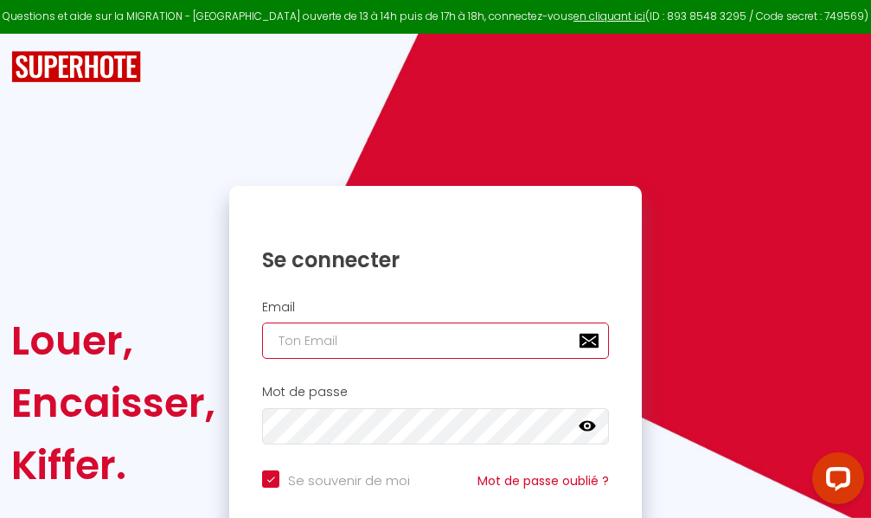
click at [442, 349] on input "email" at bounding box center [435, 341] width 347 height 36
type input "m"
checkbox input "true"
type input "ma"
checkbox input "true"
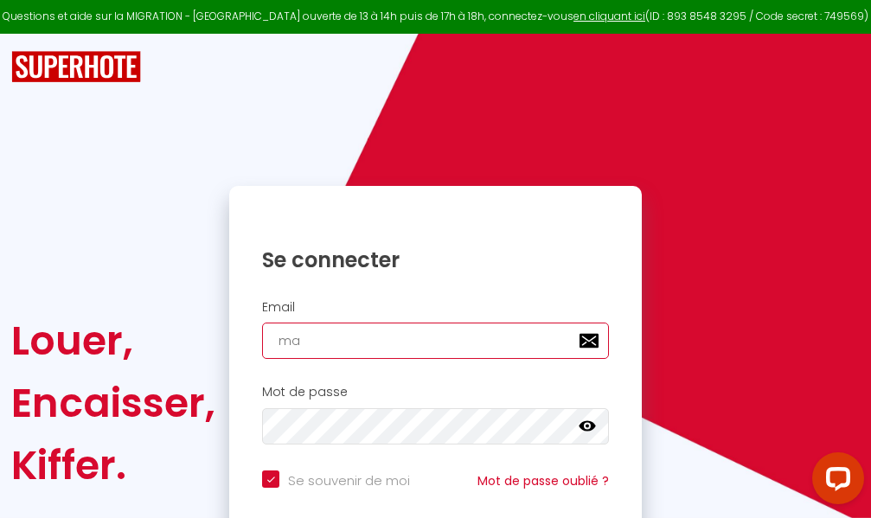
type input "mar"
checkbox input "true"
type input "marc"
checkbox input "true"
type input "marcd"
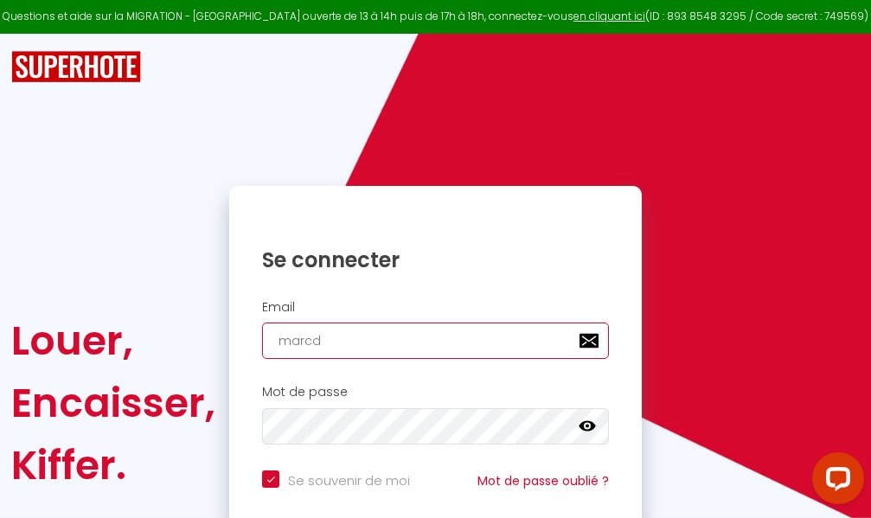
checkbox input "true"
type input "marcdp"
checkbox input "true"
type input "marcdpo"
checkbox input "true"
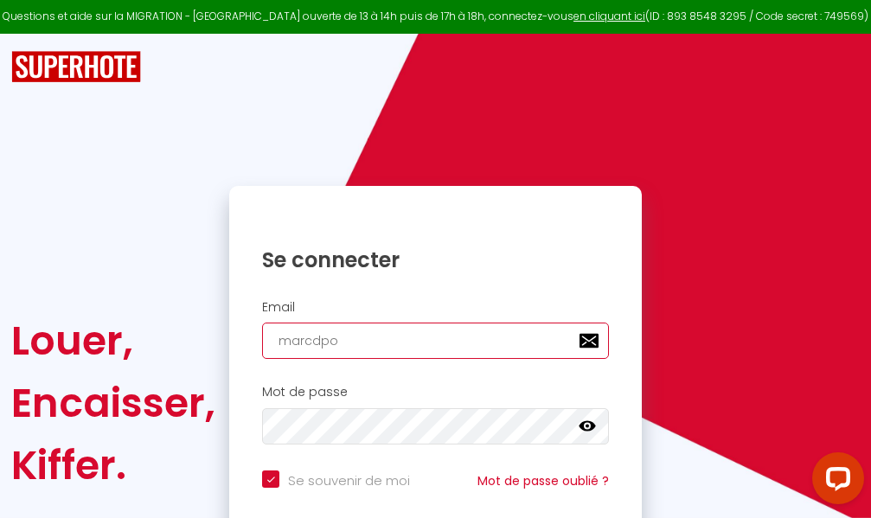
type input "marcdpoz"
checkbox input "true"
type input "marcdpoz."
checkbox input "true"
type input "marcdpoz.l"
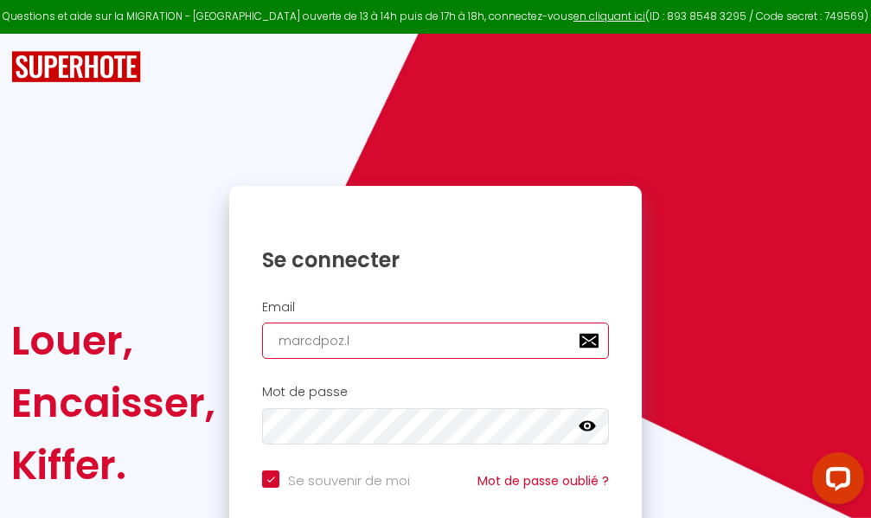
checkbox input "true"
type input "marcdpoz.lo"
checkbox input "true"
type input "marcdpoz.loc"
checkbox input "true"
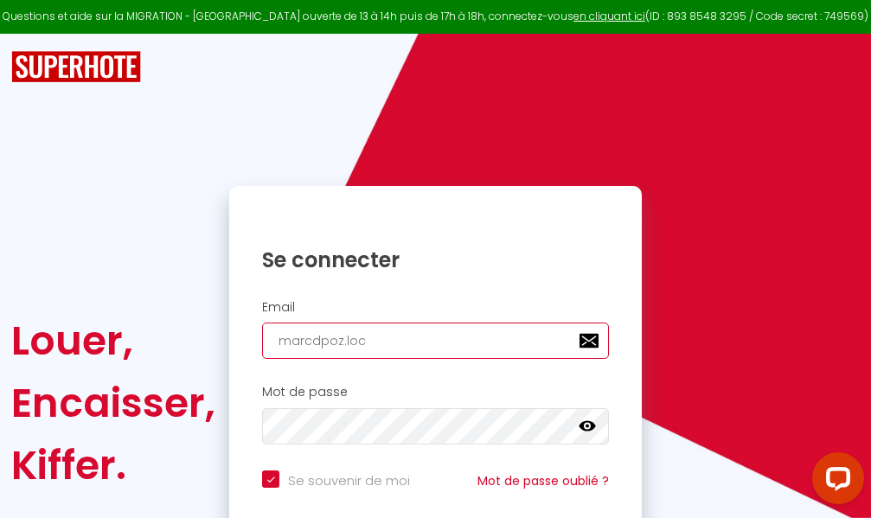
type input "marcdpoz.loca"
checkbox input "true"
type input "marcdpoz.locat"
checkbox input "true"
type input "marcdpoz.locati"
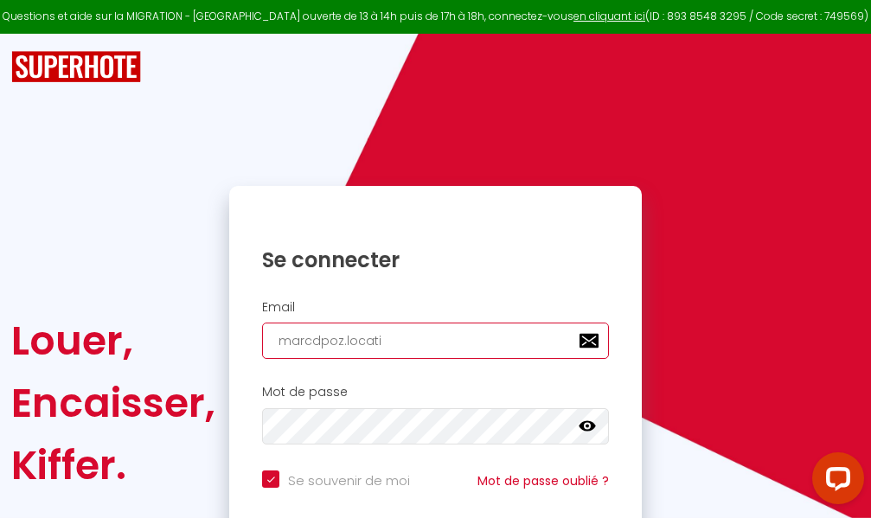
checkbox input "true"
type input "marcdpoz.locatio"
checkbox input "true"
type input "marcdpoz.location"
checkbox input "true"
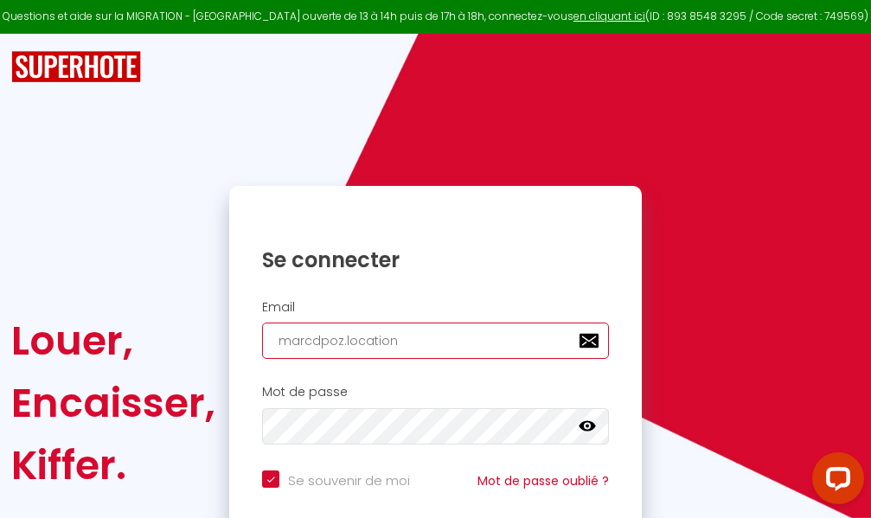
type input "marcdpoz.location@"
checkbox input "true"
type input "marcdpoz.location@g"
checkbox input "true"
type input "marcdpoz.location@gm"
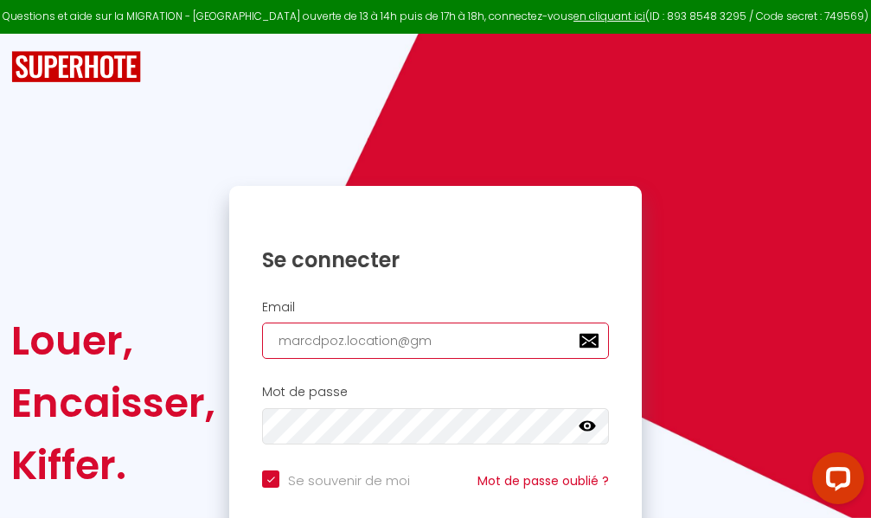
checkbox input "true"
type input "marcdpoz.location@gma"
checkbox input "true"
type input "marcdpoz.location@gmai"
checkbox input "true"
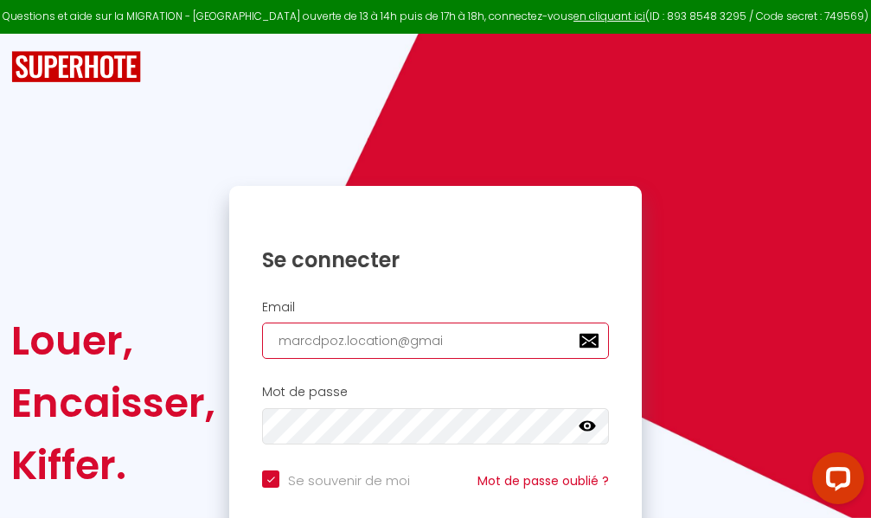
type input "[EMAIL_ADDRESS]"
checkbox input "true"
type input "[EMAIL_ADDRESS]."
checkbox input "true"
type input "marcdpoz.location@gmail.c"
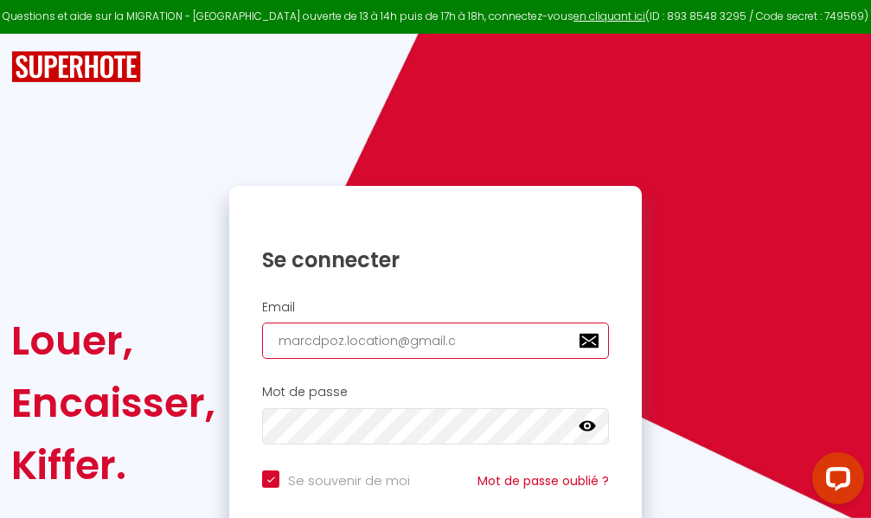
checkbox input "true"
type input "[EMAIL_ADDRESS][DOMAIN_NAME]"
checkbox input "true"
type input "[EMAIL_ADDRESS][DOMAIN_NAME]"
checkbox input "true"
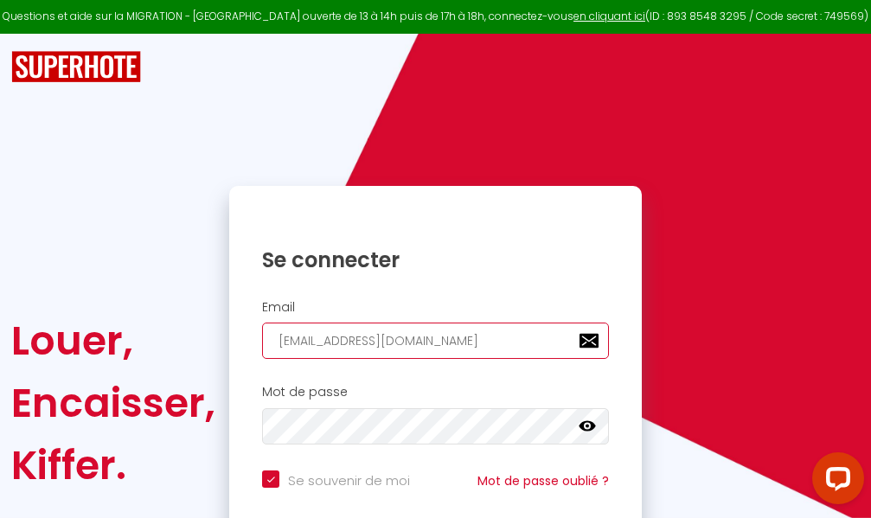
type input "[EMAIL_ADDRESS][DOMAIN_NAME]"
click at [425, 341] on input "email" at bounding box center [435, 341] width 347 height 36
